Goal: Information Seeking & Learning: Learn about a topic

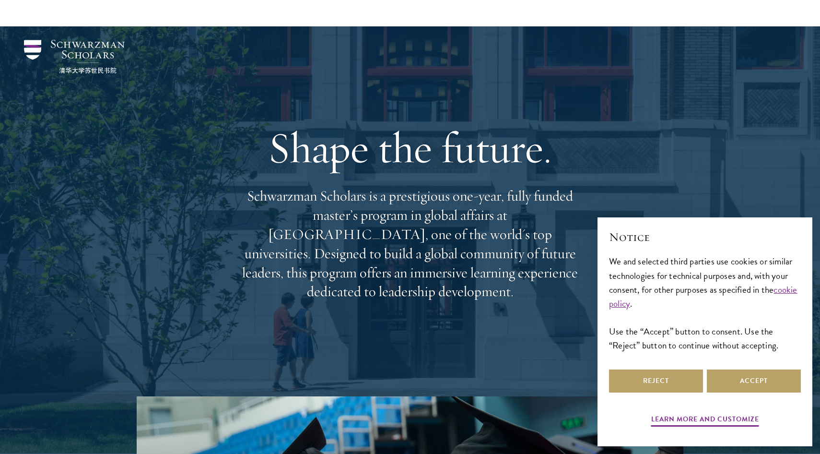
scroll to position [452, 0]
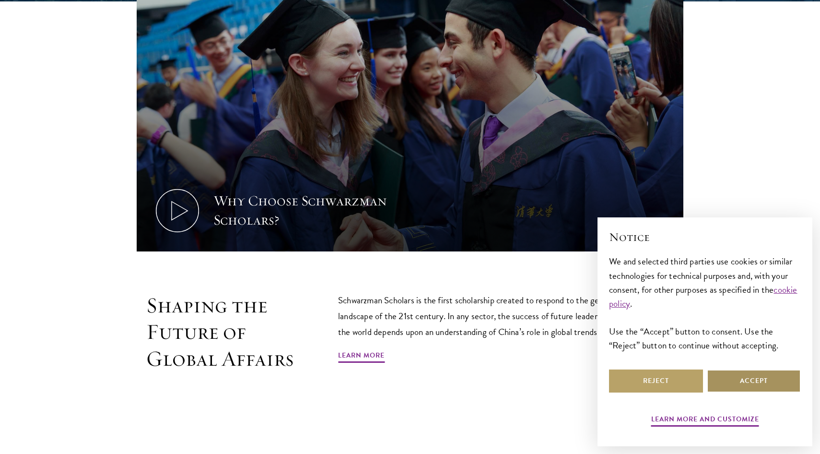
drag, startPoint x: 0, startPoint y: 0, endPoint x: 744, endPoint y: 380, distance: 835.2
click at [744, 380] on button "Accept" at bounding box center [754, 380] width 94 height 23
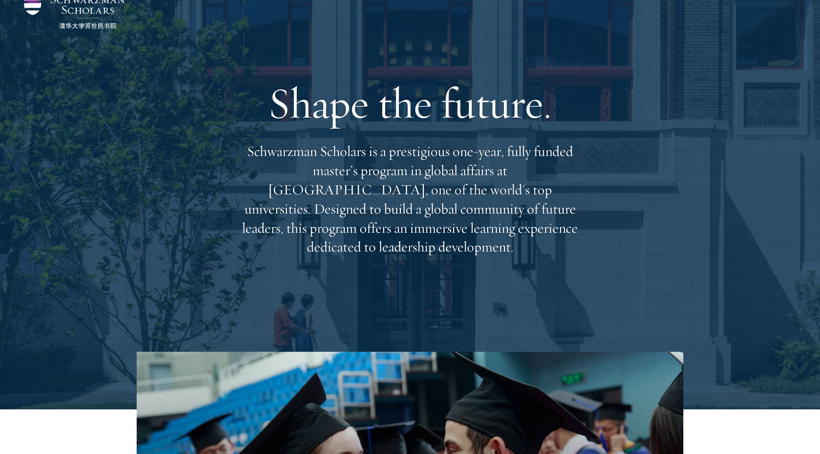
scroll to position [0, 0]
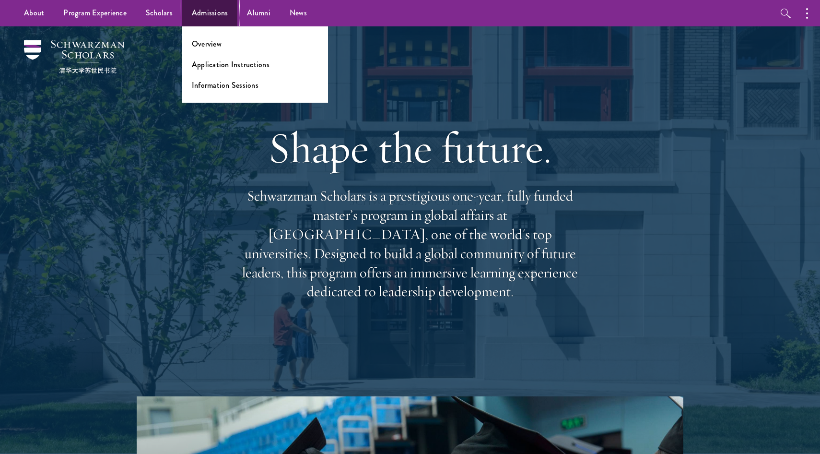
click at [207, 17] on link "Admissions" at bounding box center [210, 13] width 56 height 26
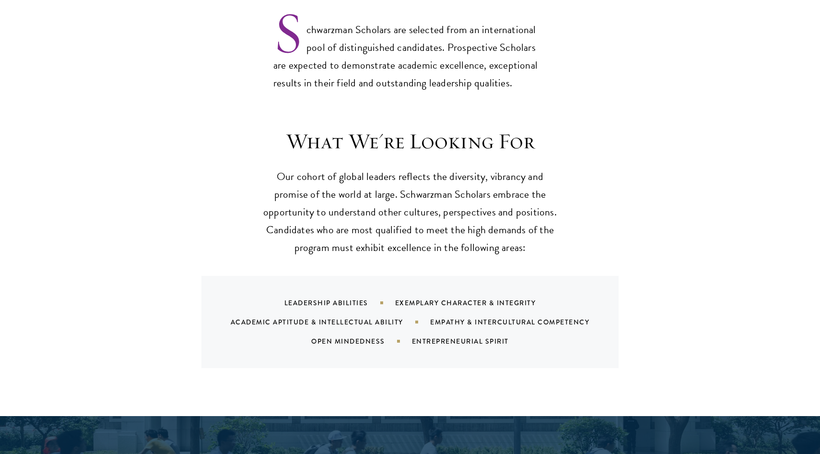
scroll to position [1261, 0]
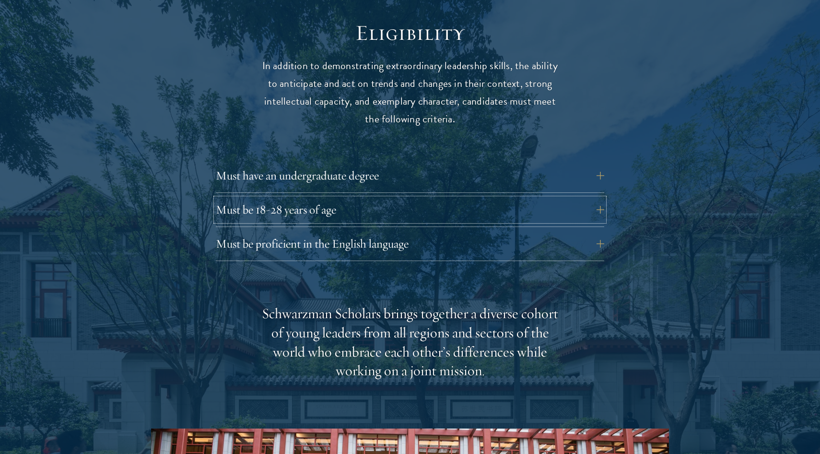
click at [301, 198] on button "Must be 18-28 years of age" at bounding box center [410, 209] width 388 height 23
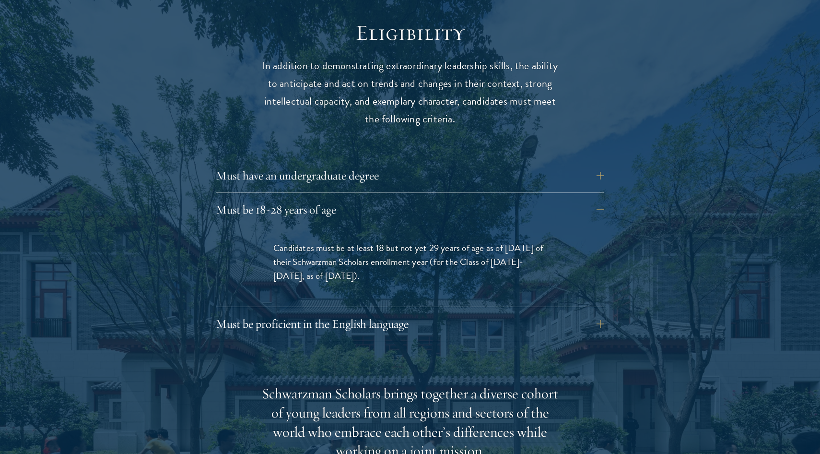
click at [436, 243] on span "Candidates must be at least 18 but not yet 29 years of age as of August 1 of th…" at bounding box center [408, 262] width 270 height 42
click at [394, 176] on div "Must have an undergraduate degree Applicants who are currently enrolled in unde…" at bounding box center [410, 252] width 388 height 177
click at [394, 198] on button "Must be 18-28 years of age" at bounding box center [410, 209] width 388 height 23
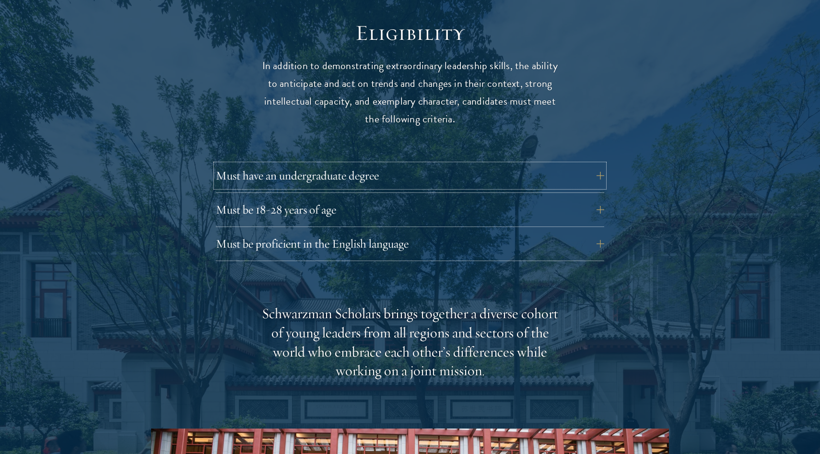
click at [402, 164] on button "Must have an undergraduate degree" at bounding box center [410, 175] width 388 height 23
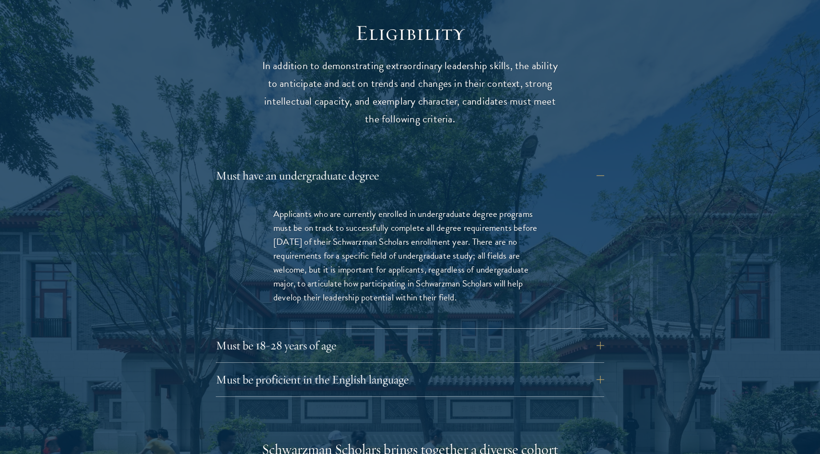
click at [374, 226] on p "Applicants who are currently enrolled in undergraduate degree programs must be …" at bounding box center [409, 255] width 273 height 97
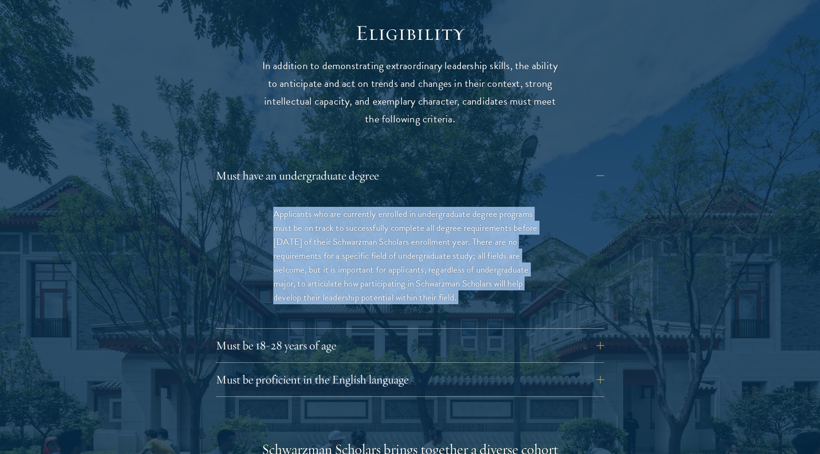
click at [374, 226] on p "Applicants who are currently enrolled in undergraduate degree programs must be …" at bounding box center [409, 255] width 273 height 97
click at [448, 227] on p "Applicants who are currently enrolled in undergraduate degree programs must be …" at bounding box center [409, 255] width 273 height 97
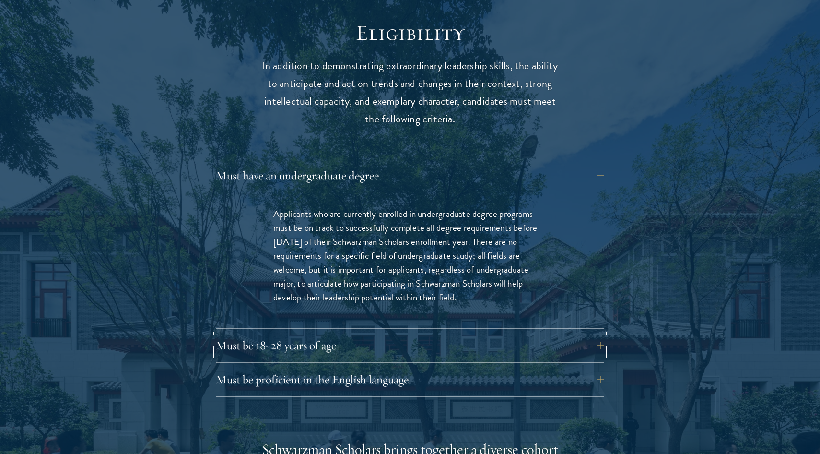
click at [424, 334] on button "Must be 18-28 years of age" at bounding box center [410, 345] width 388 height 23
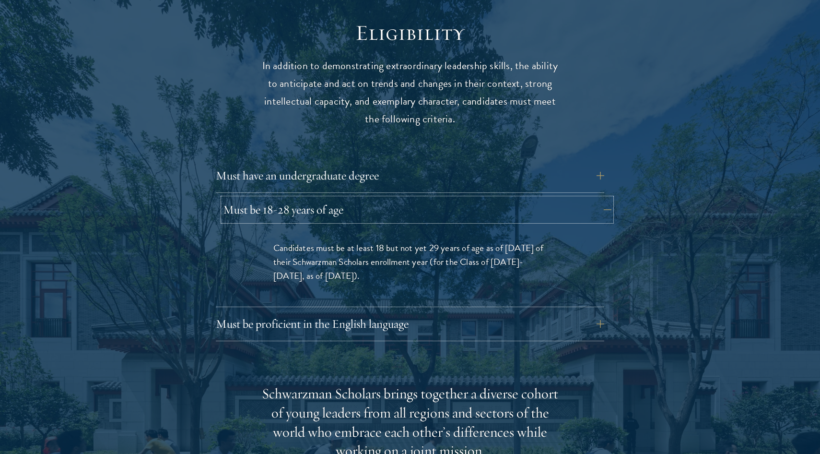
drag, startPoint x: 0, startPoint y: 0, endPoint x: 472, endPoint y: 187, distance: 508.0
click at [472, 198] on button "Must be 18-28 years of age" at bounding box center [417, 209] width 388 height 23
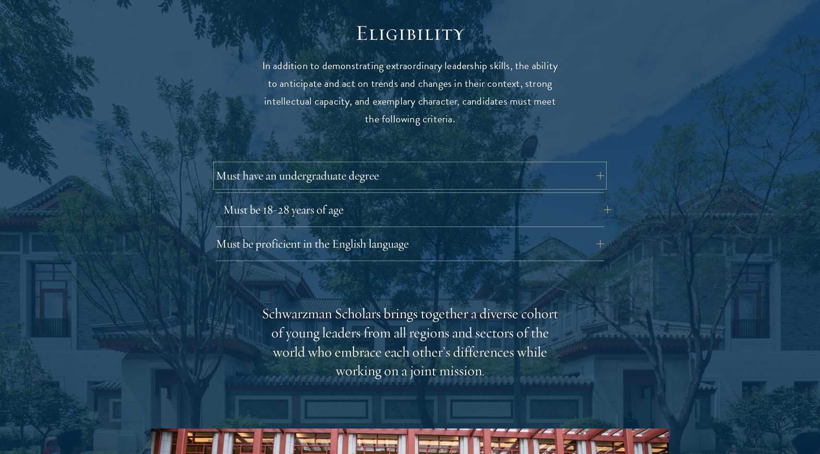
click at [479, 164] on button "Must have an undergraduate degree" at bounding box center [410, 175] width 388 height 23
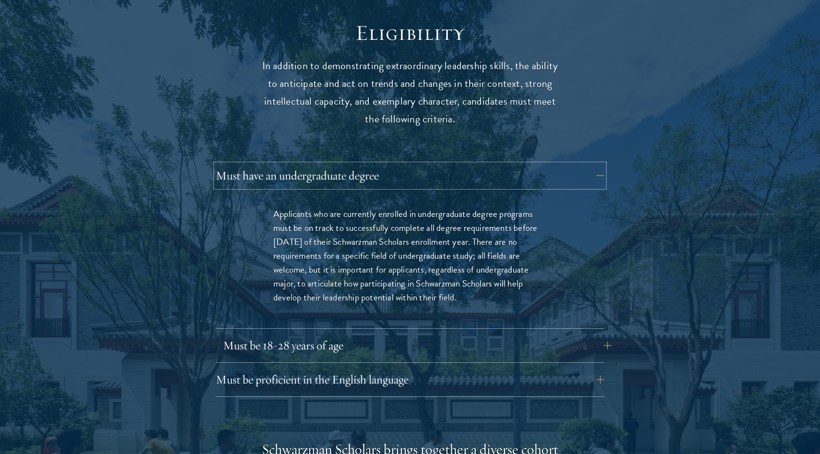
click at [479, 164] on button "Must have an undergraduate degree" at bounding box center [410, 175] width 388 height 23
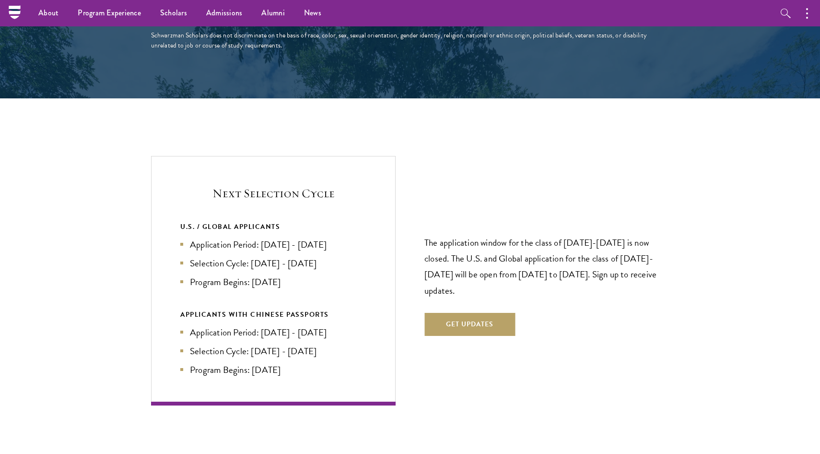
scroll to position [0, 0]
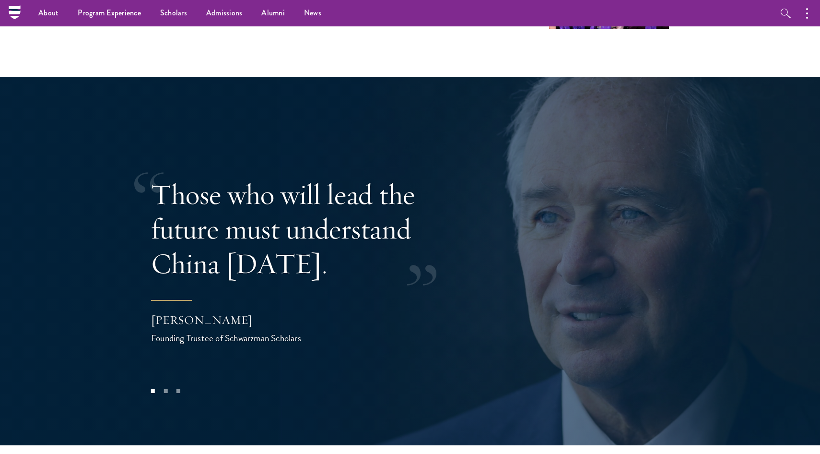
scroll to position [1742, 0]
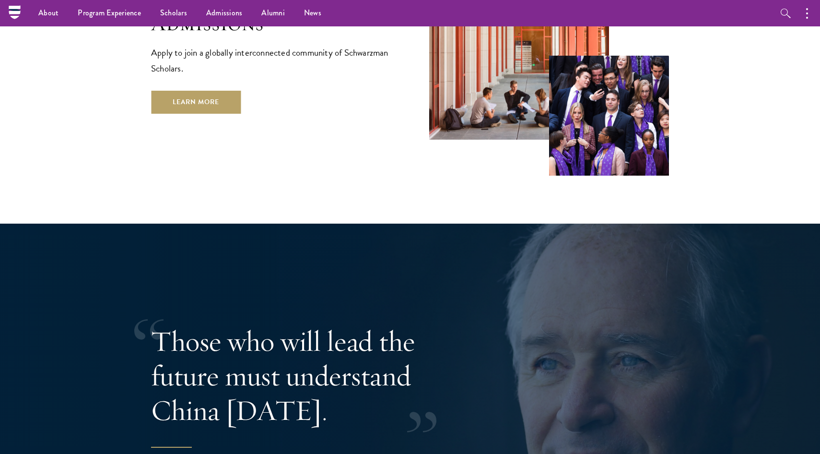
click at [221, 91] on link "Learn More" at bounding box center [196, 102] width 90 height 23
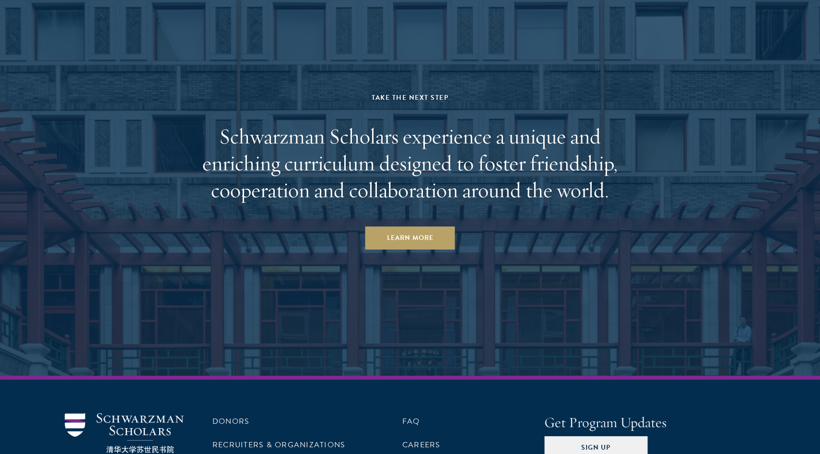
scroll to position [4684, 0]
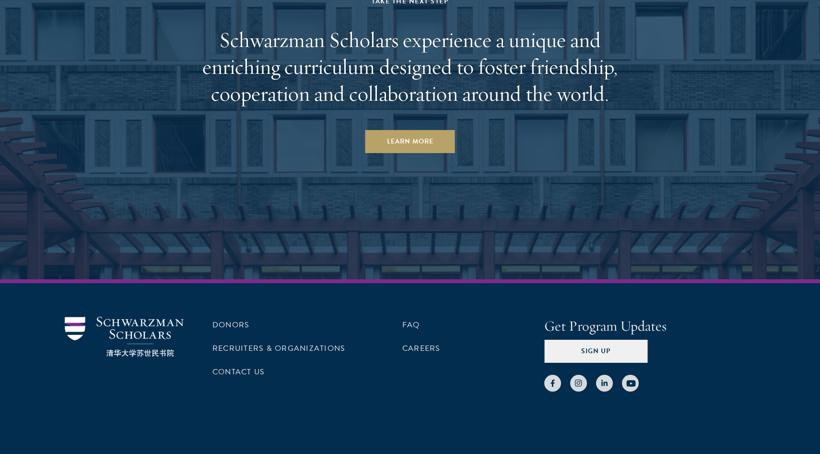
click at [400, 335] on div "Donors Recruiters & Organizations Contact Us FAQ Careers" at bounding box center [363, 353] width 303 height 75
click at [422, 342] on link "Careers" at bounding box center [421, 348] width 38 height 12
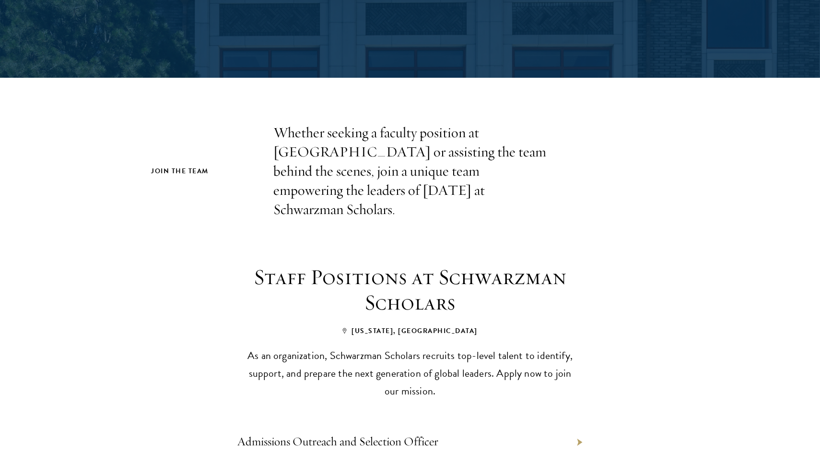
scroll to position [396, 0]
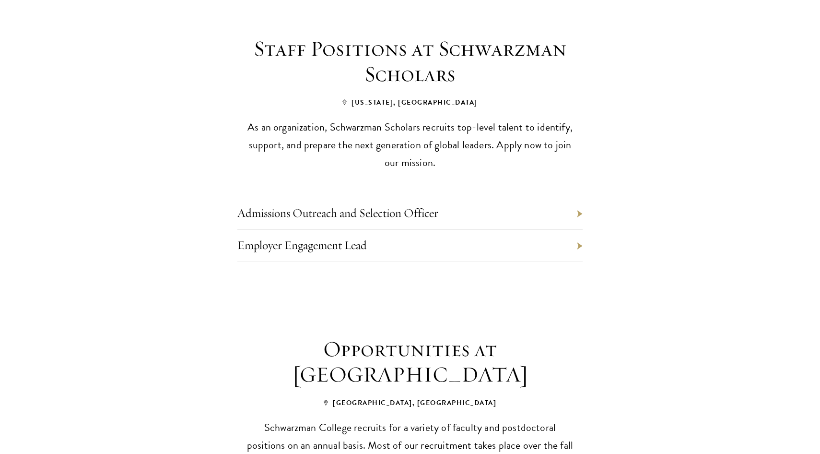
click at [445, 198] on li "Admissions Outreach and Selection Officer" at bounding box center [409, 214] width 345 height 32
click at [522, 199] on li "Admissions Outreach and Selection Officer" at bounding box center [409, 214] width 345 height 32
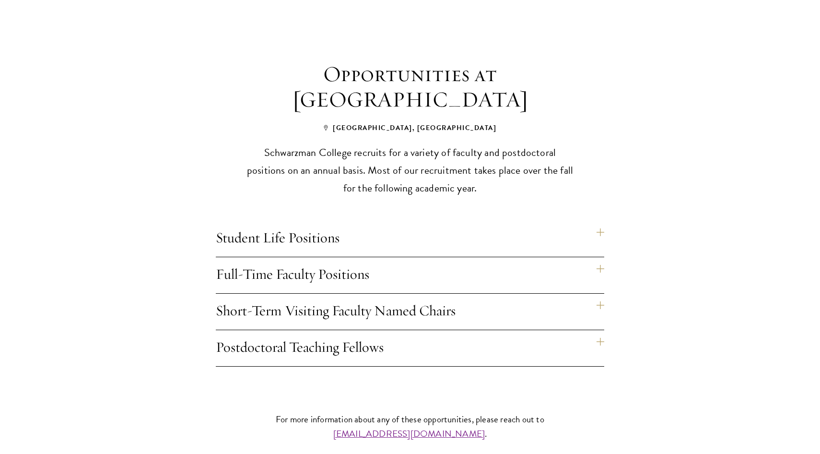
scroll to position [718, 0]
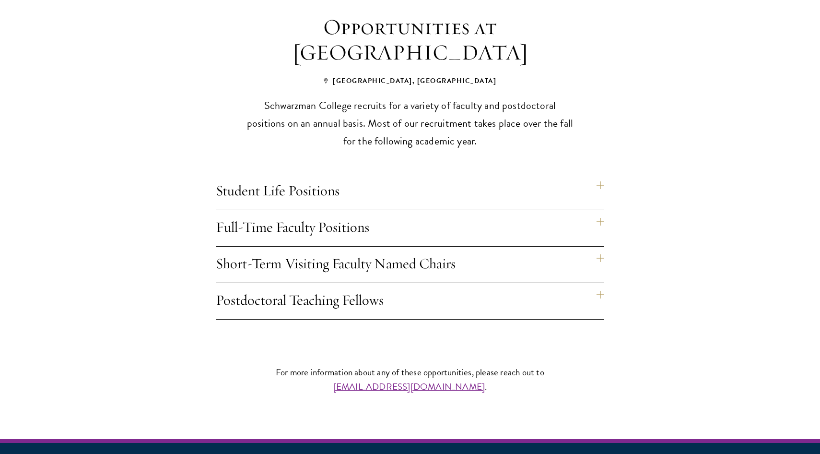
drag, startPoint x: 0, startPoint y: 0, endPoint x: 521, endPoint y: 191, distance: 555.0
click at [521, 210] on h4 "Full-Time Faculty Positions" at bounding box center [410, 228] width 388 height 36
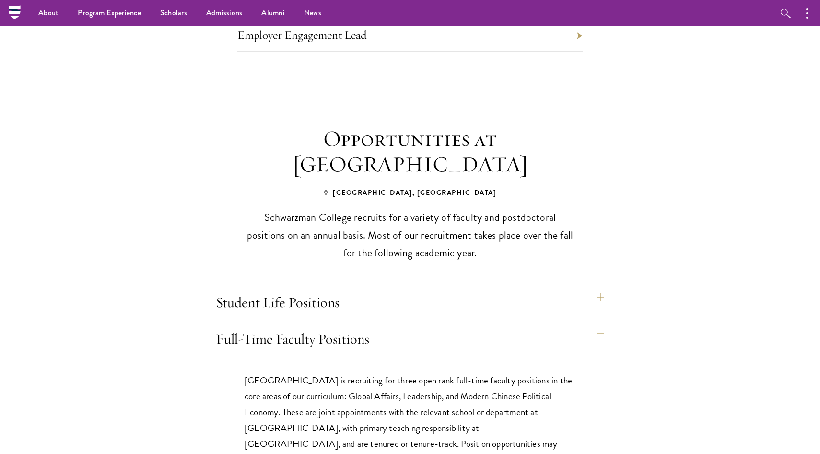
scroll to position [0, 0]
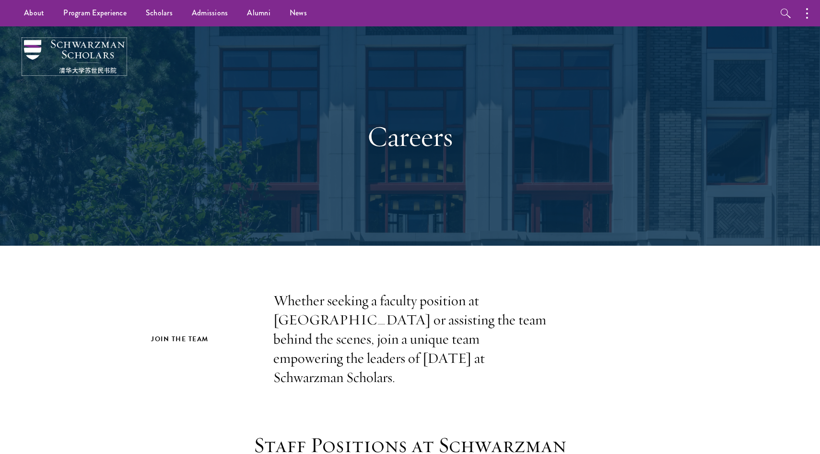
click at [82, 49] on img at bounding box center [74, 57] width 101 height 34
